Goal: Task Accomplishment & Management: Use online tool/utility

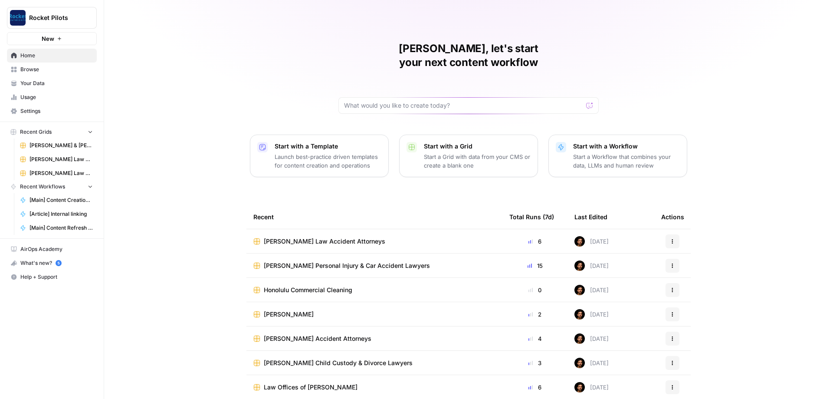
scroll to position [0, 0]
click at [33, 72] on span "Browse" at bounding box center [56, 70] width 72 height 8
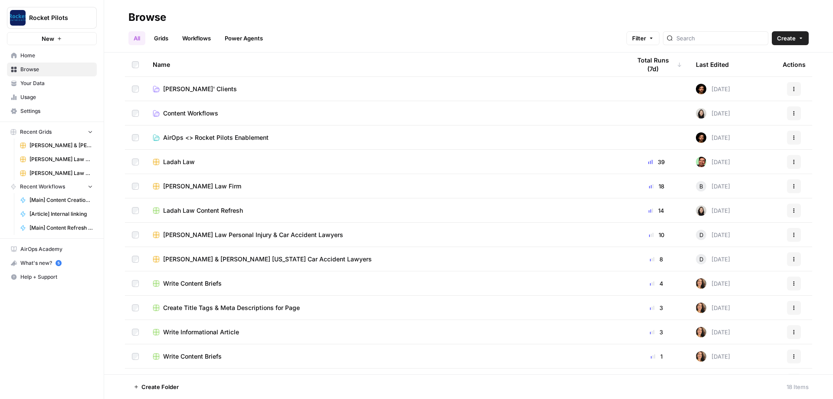
click at [190, 89] on span "[PERSON_NAME]' Clients" at bounding box center [200, 89] width 74 height 9
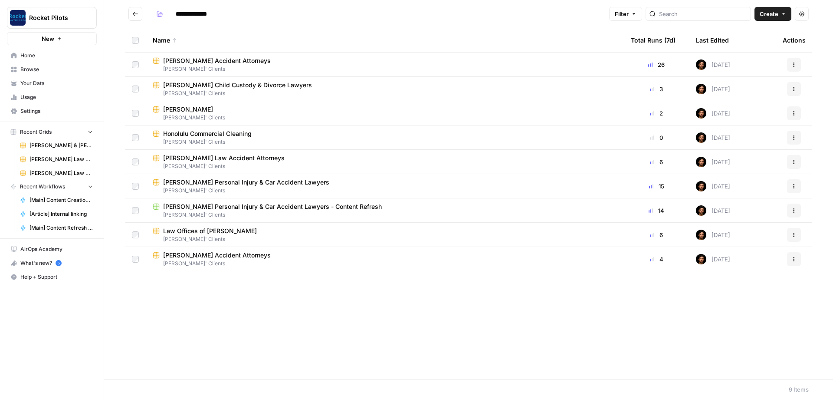
click at [223, 207] on span "[PERSON_NAME] Personal Injury & Car Accident Lawyers - Content Refresh" at bounding box center [272, 206] width 219 height 9
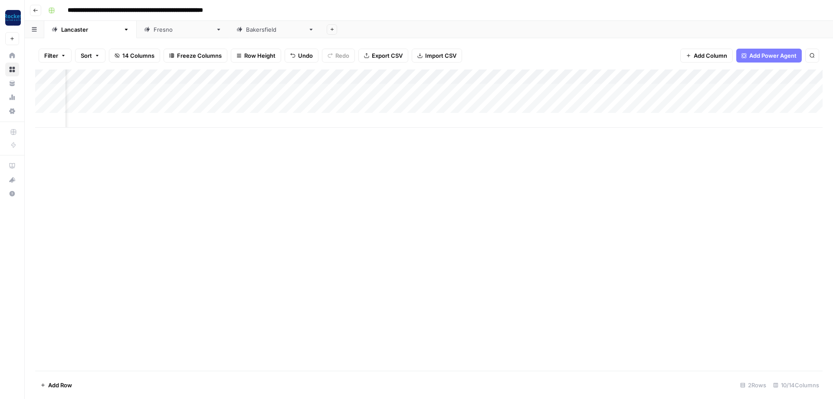
scroll to position [0, 148]
click at [676, 89] on div "Add Column" at bounding box center [429, 98] width 788 height 58
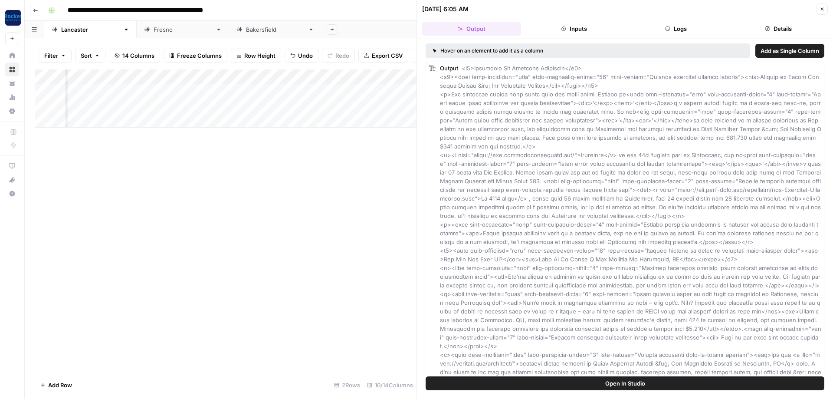
click at [589, 25] on button "Inputs" at bounding box center [574, 29] width 99 height 14
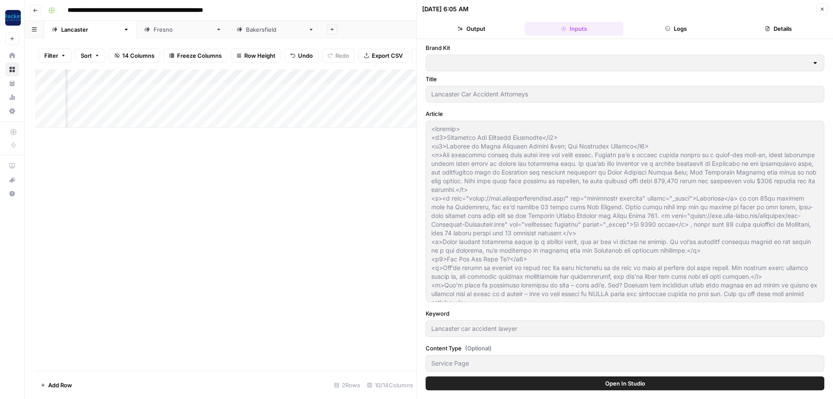
type input "[PERSON_NAME] Law Personal Injury & Car Accident Lawyer"
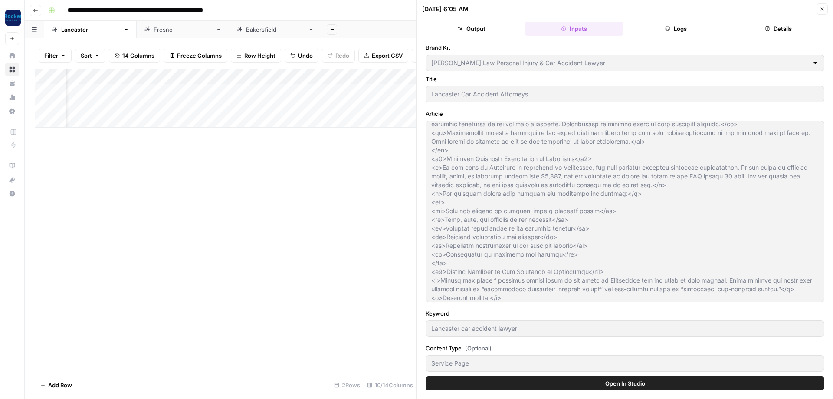
scroll to position [1062, 0]
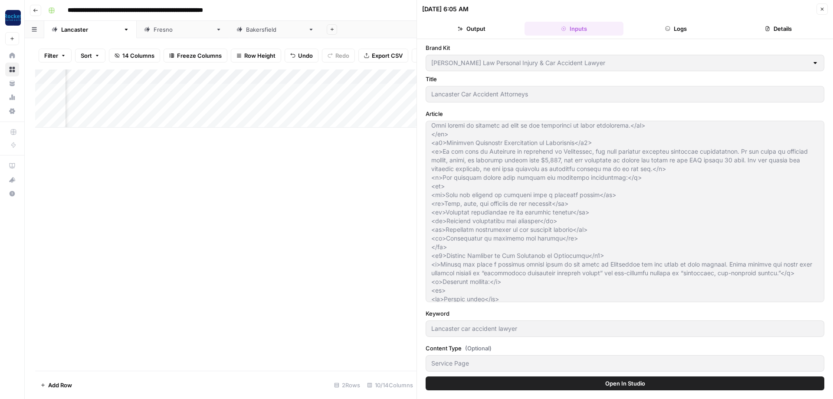
click at [823, 6] on button "Close" at bounding box center [822, 8] width 11 height 11
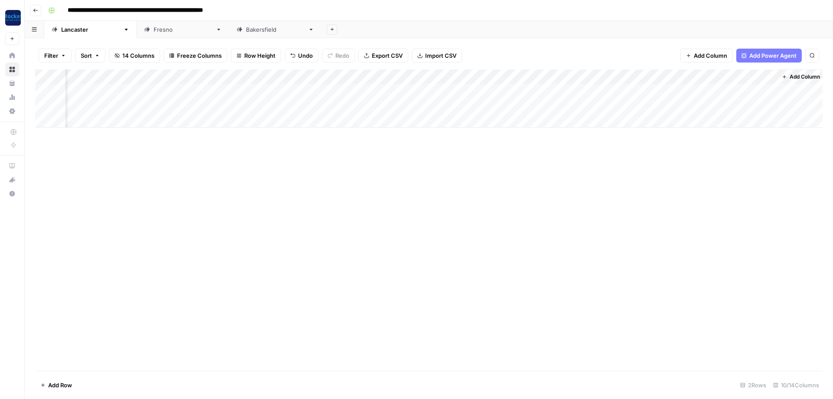
scroll to position [0, 138]
click at [767, 90] on div "Add Column" at bounding box center [429, 98] width 788 height 58
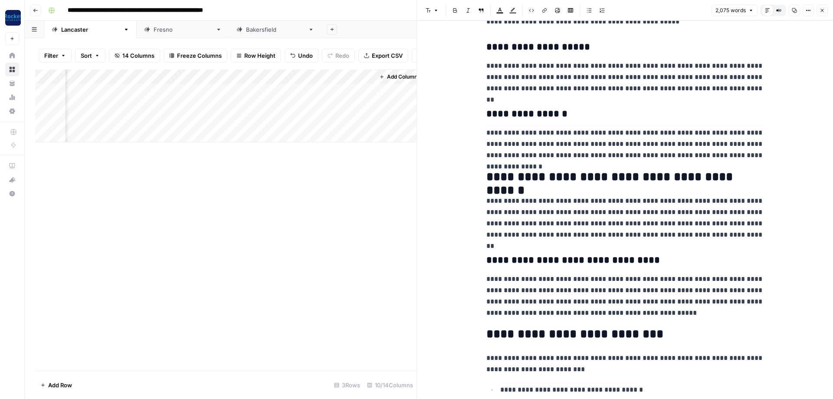
scroll to position [0, 554]
click at [826, 11] on button "Close" at bounding box center [822, 10] width 11 height 11
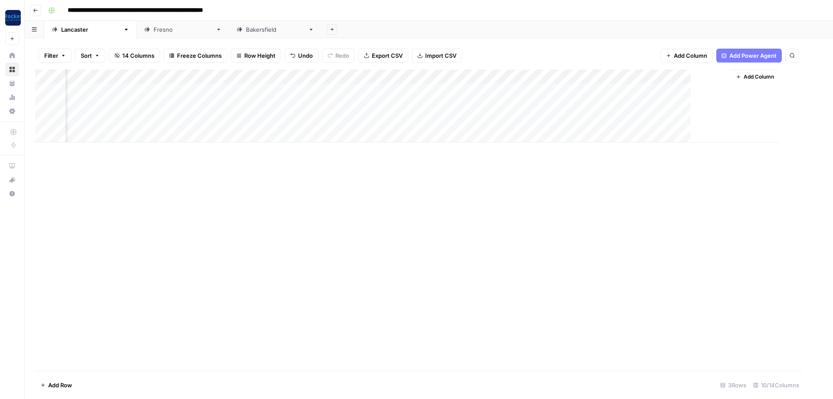
scroll to position [0, 138]
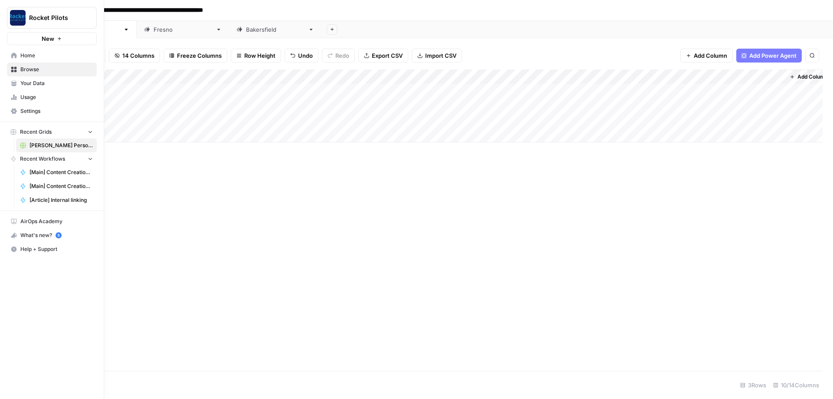
click at [32, 68] on span "Browse" at bounding box center [56, 70] width 72 height 8
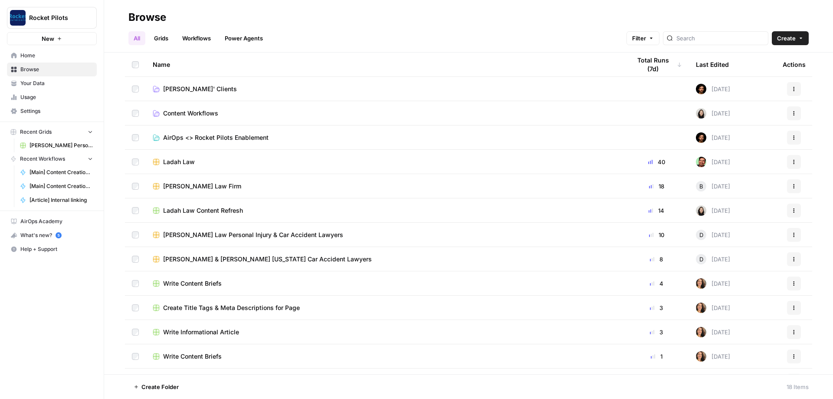
click at [195, 91] on span "[PERSON_NAME]' Clients" at bounding box center [200, 89] width 74 height 9
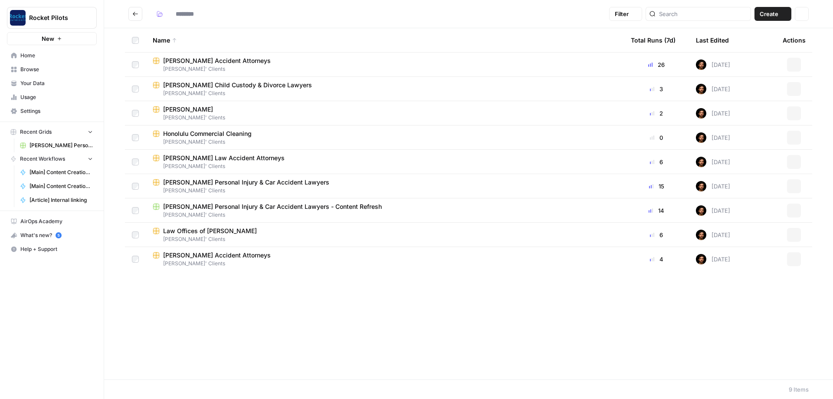
type input "**********"
click at [223, 184] on span "[PERSON_NAME] Personal Injury & Car Accident Lawyers" at bounding box center [246, 182] width 166 height 9
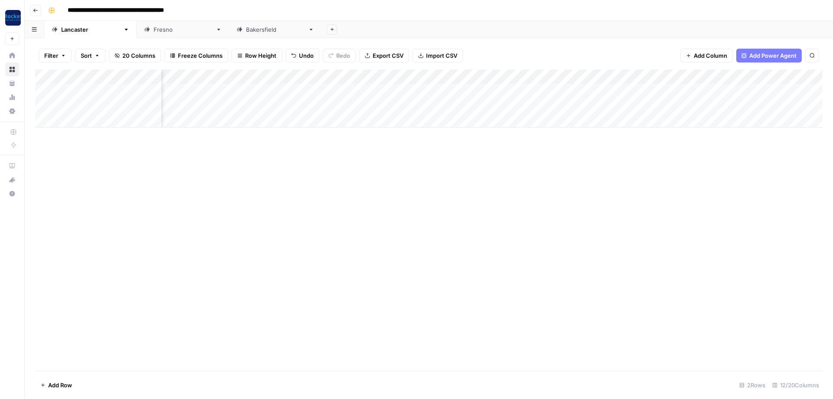
scroll to position [0, 177]
click at [595, 173] on div "Add Column" at bounding box center [429, 219] width 788 height 301
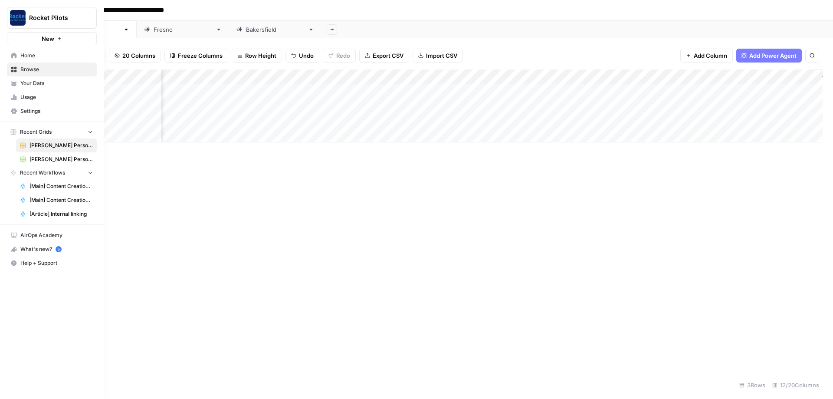
click at [18, 98] on link "Usage" at bounding box center [52, 97] width 90 height 14
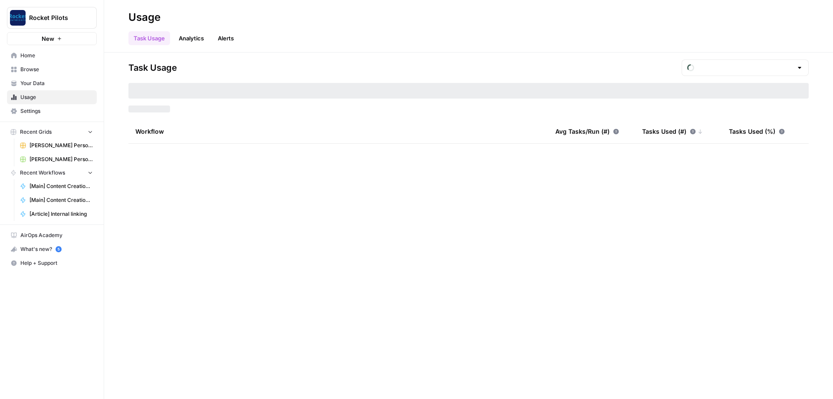
type input "August Tasks"
